Goal: Information Seeking & Learning: Find specific fact

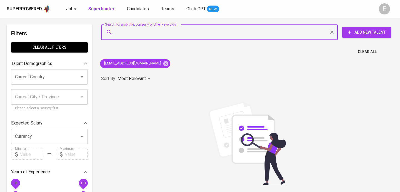
click at [131, 35] on input "Search for a job title, company or other keywords" at bounding box center [221, 32] width 212 height 11
paste input "[EMAIL_ADDRESS][DOMAIN_NAME]"
type input "[EMAIL_ADDRESS][DOMAIN_NAME]"
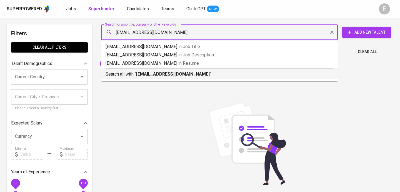
click at [126, 75] on p "Search all with " [EMAIL_ADDRESS][DOMAIN_NAME] "" at bounding box center [219, 74] width 228 height 7
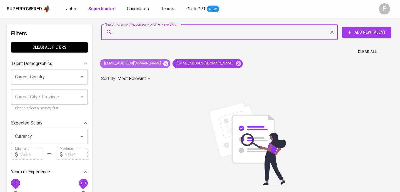
click at [163, 62] on icon at bounding box center [165, 63] width 5 height 5
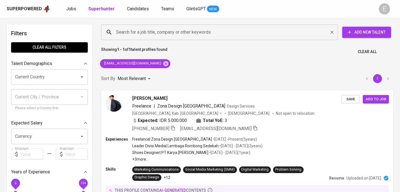
click at [143, 31] on input "Search for a job title, company or other keywords" at bounding box center [221, 32] width 212 height 11
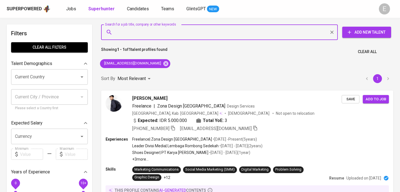
paste input "[EMAIL_ADDRESS][DOMAIN_NAME]"
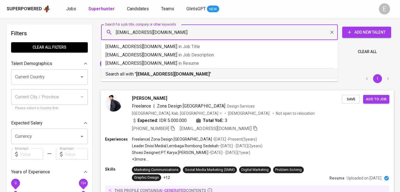
type input "[EMAIL_ADDRESS][DOMAIN_NAME]"
click at [175, 127] on icon "button" at bounding box center [173, 128] width 4 height 5
